Goal: Check status: Check status

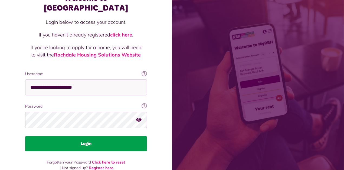
scroll to position [39, 0]
click at [97, 137] on button "Login" at bounding box center [86, 144] width 122 height 15
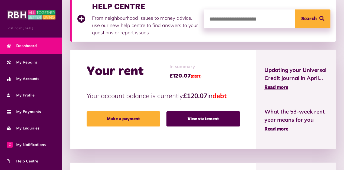
scroll to position [114, 0]
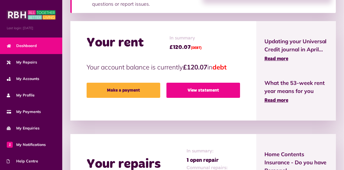
click at [207, 93] on link "View statement" at bounding box center [204, 90] width 74 height 15
